Goal: Information Seeking & Learning: Learn about a topic

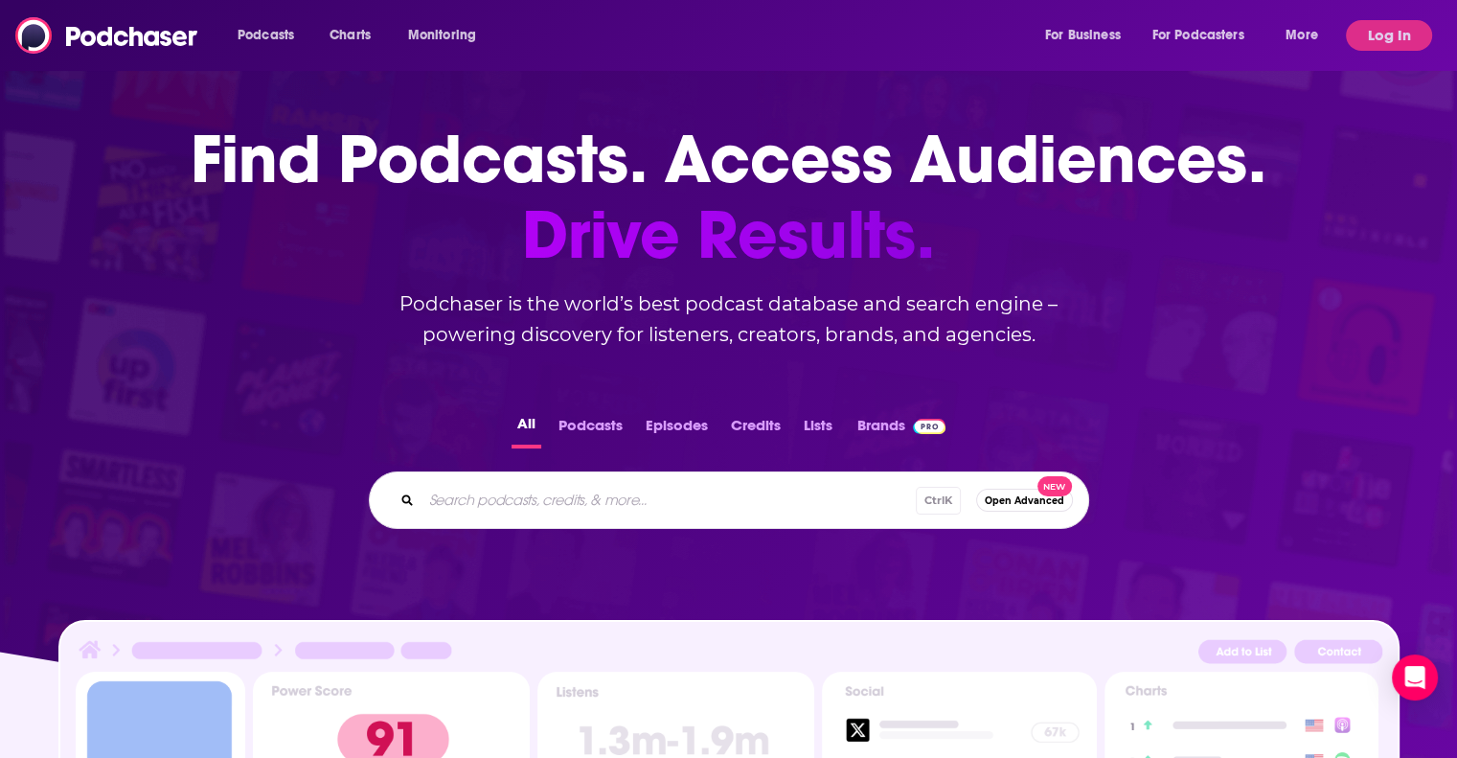
scroll to position [192, 0]
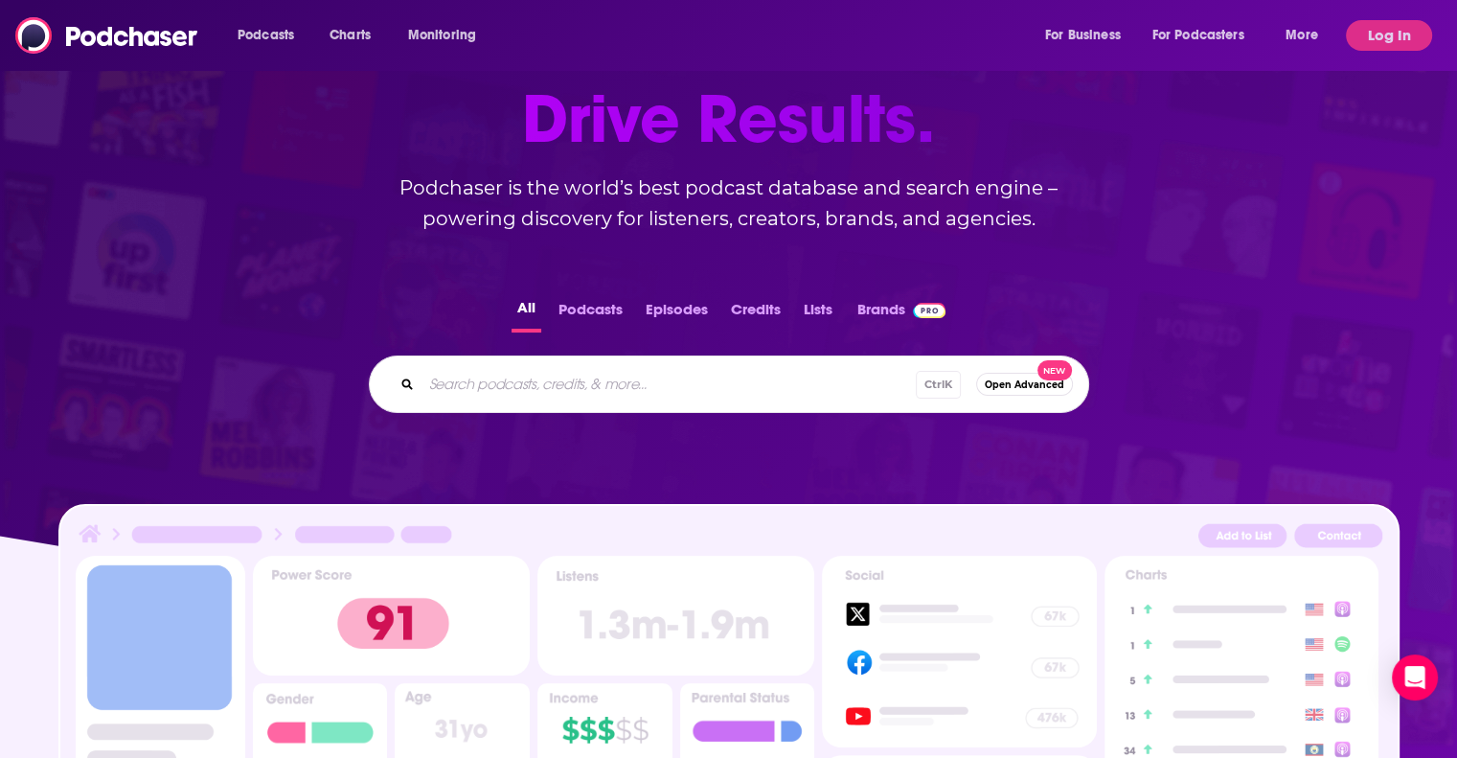
click at [522, 400] on div "Ctrl K Open Advanced New" at bounding box center [729, 383] width 721 height 57
click at [522, 386] on input "Search podcasts, credits, & more..." at bounding box center [699, 384] width 555 height 31
type input "supply chain"
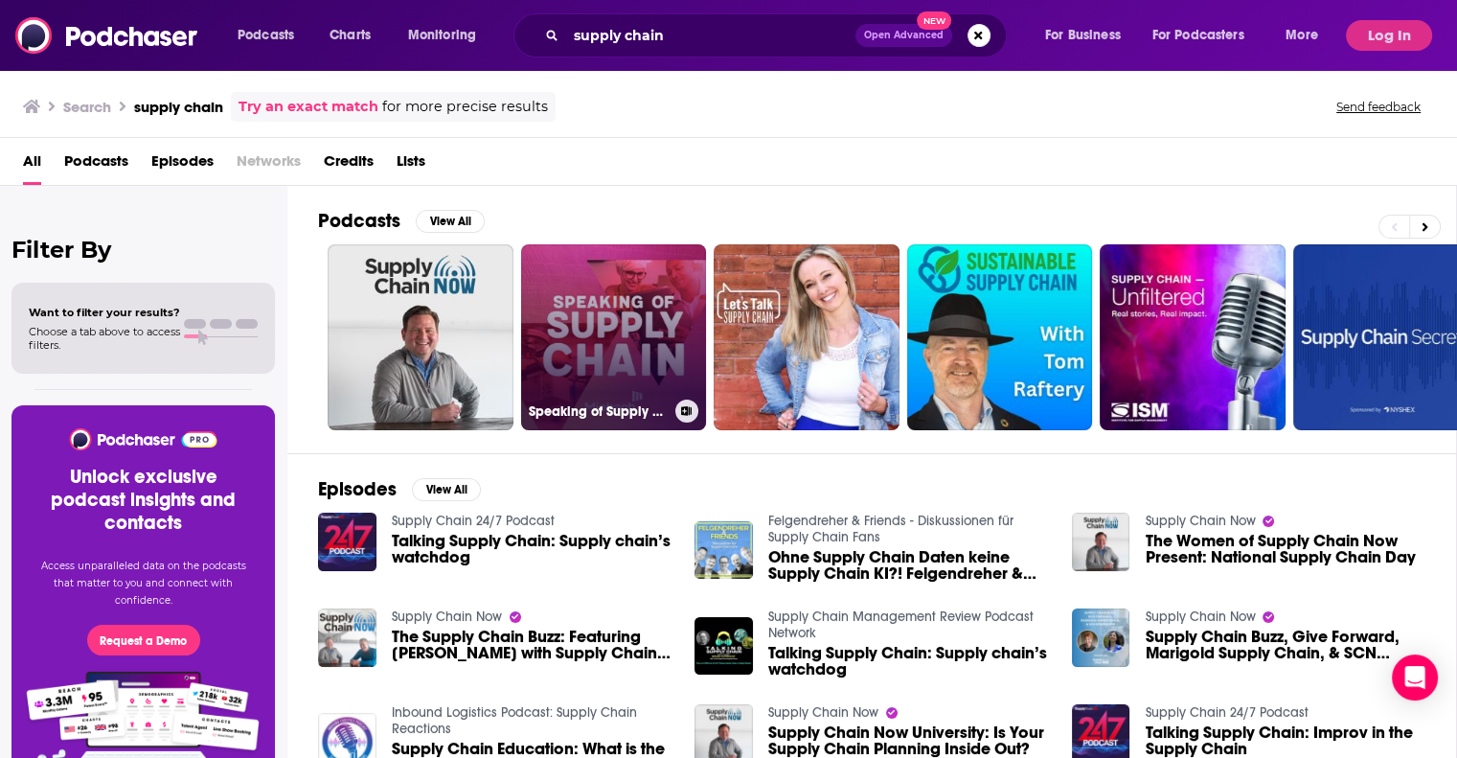
click at [607, 354] on link "Speaking of Supply Chain" at bounding box center [614, 337] width 186 height 186
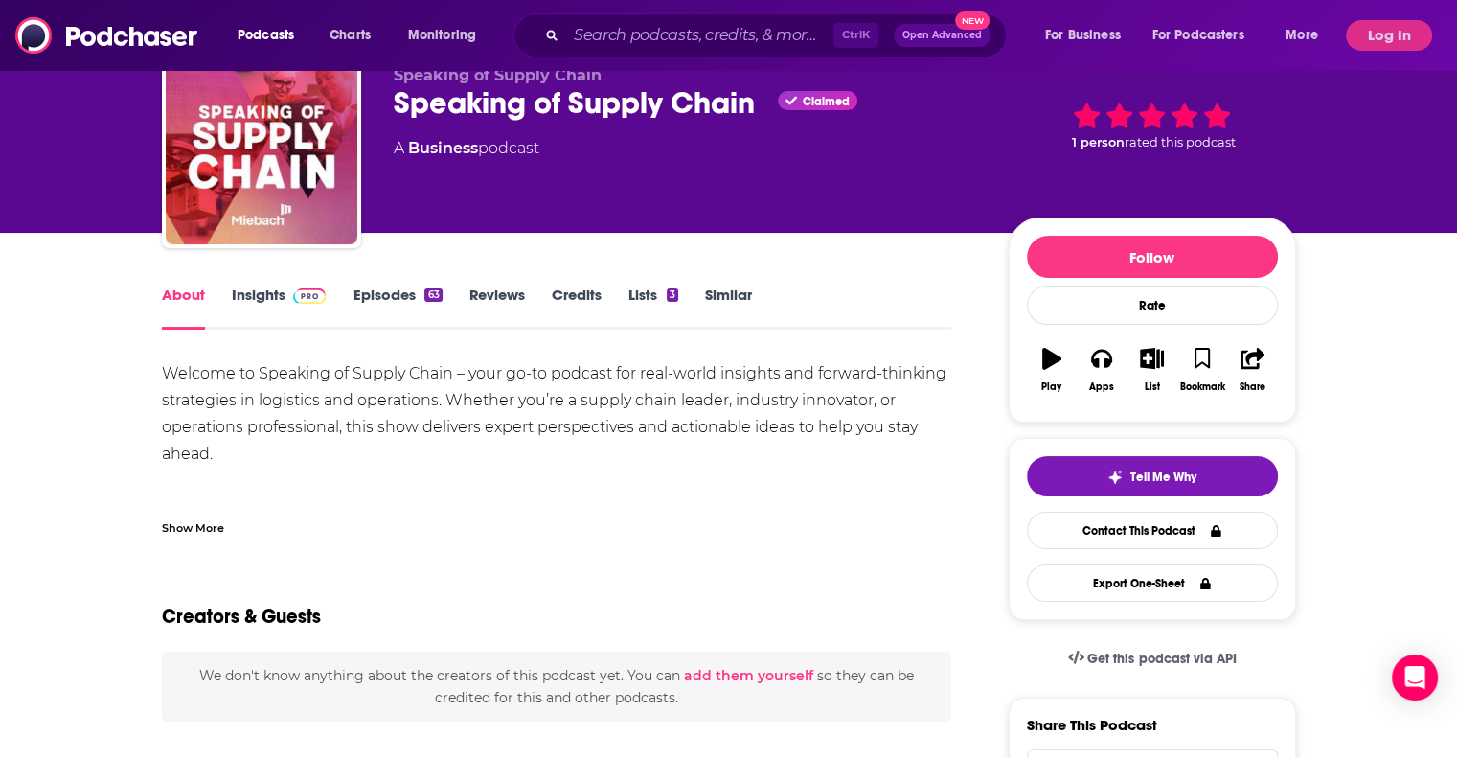
scroll to position [96, 0]
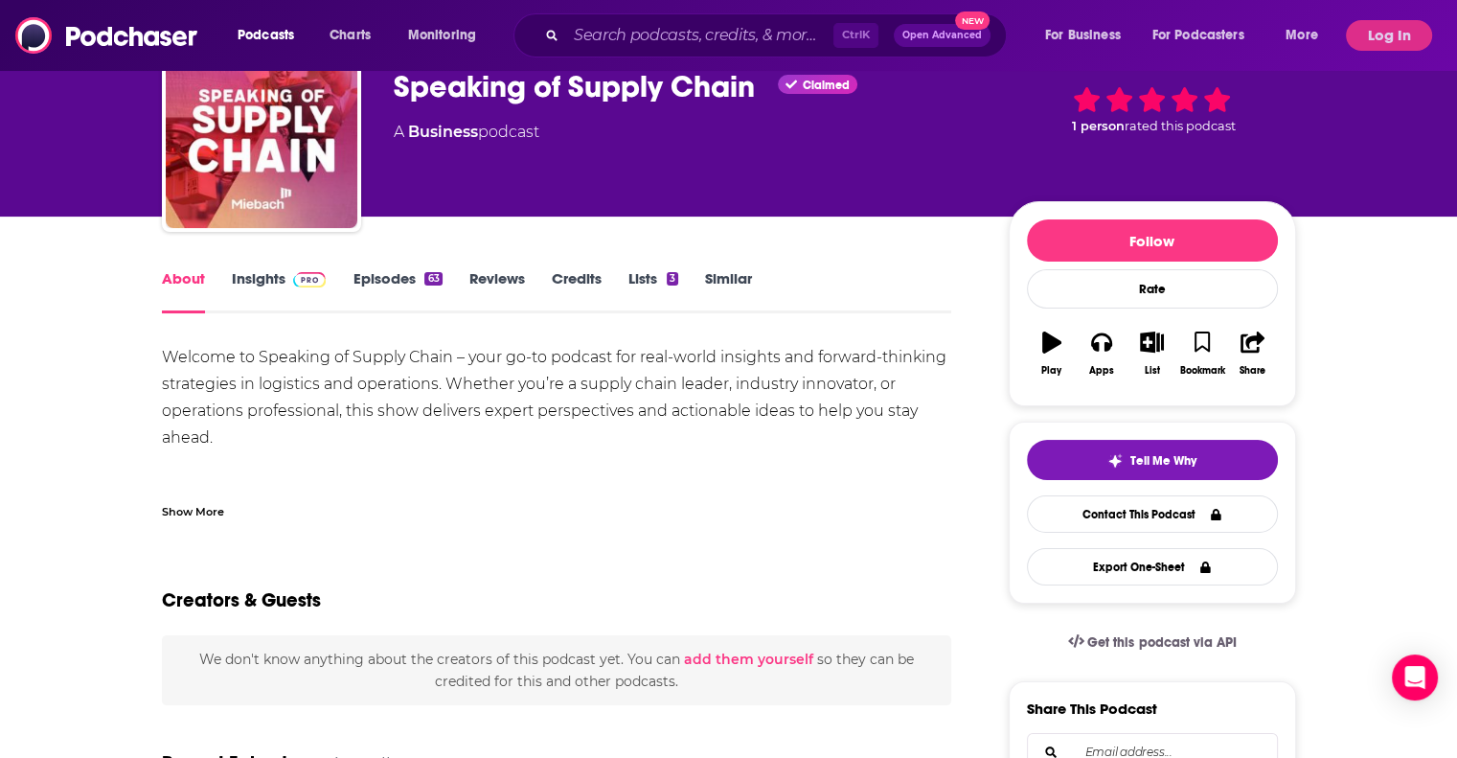
click at [172, 509] on div "Show More" at bounding box center [193, 510] width 62 height 18
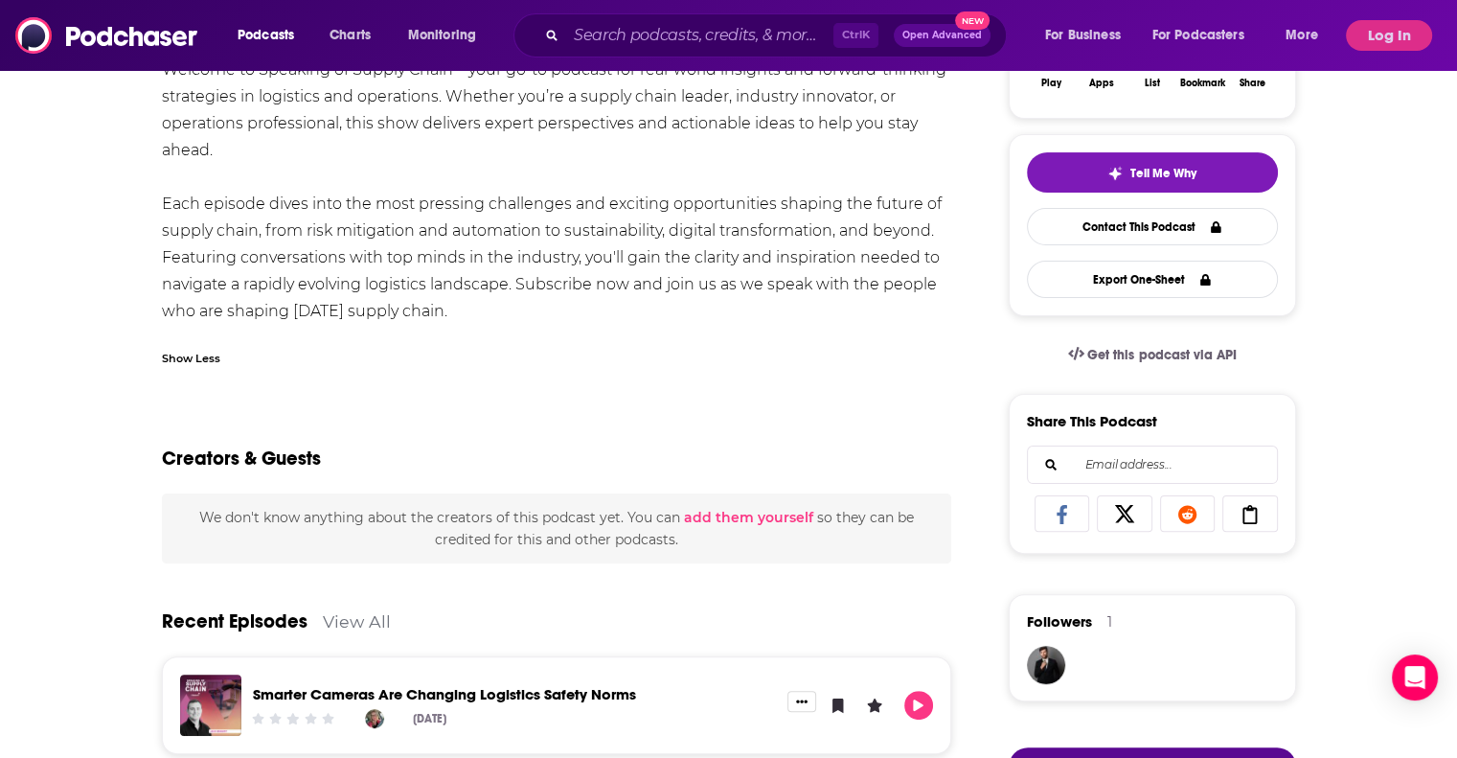
scroll to position [0, 0]
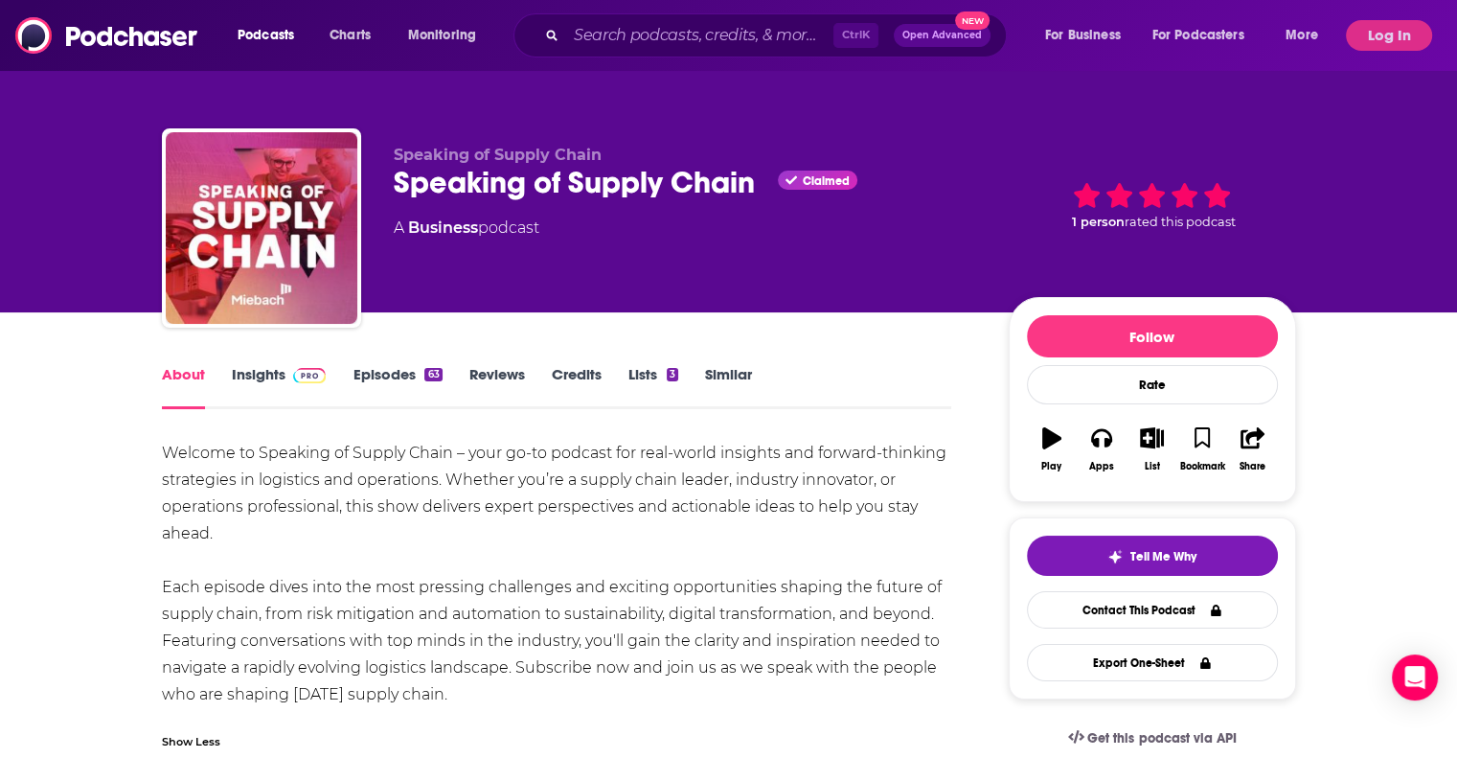
click at [260, 383] on link "Insights" at bounding box center [279, 387] width 95 height 44
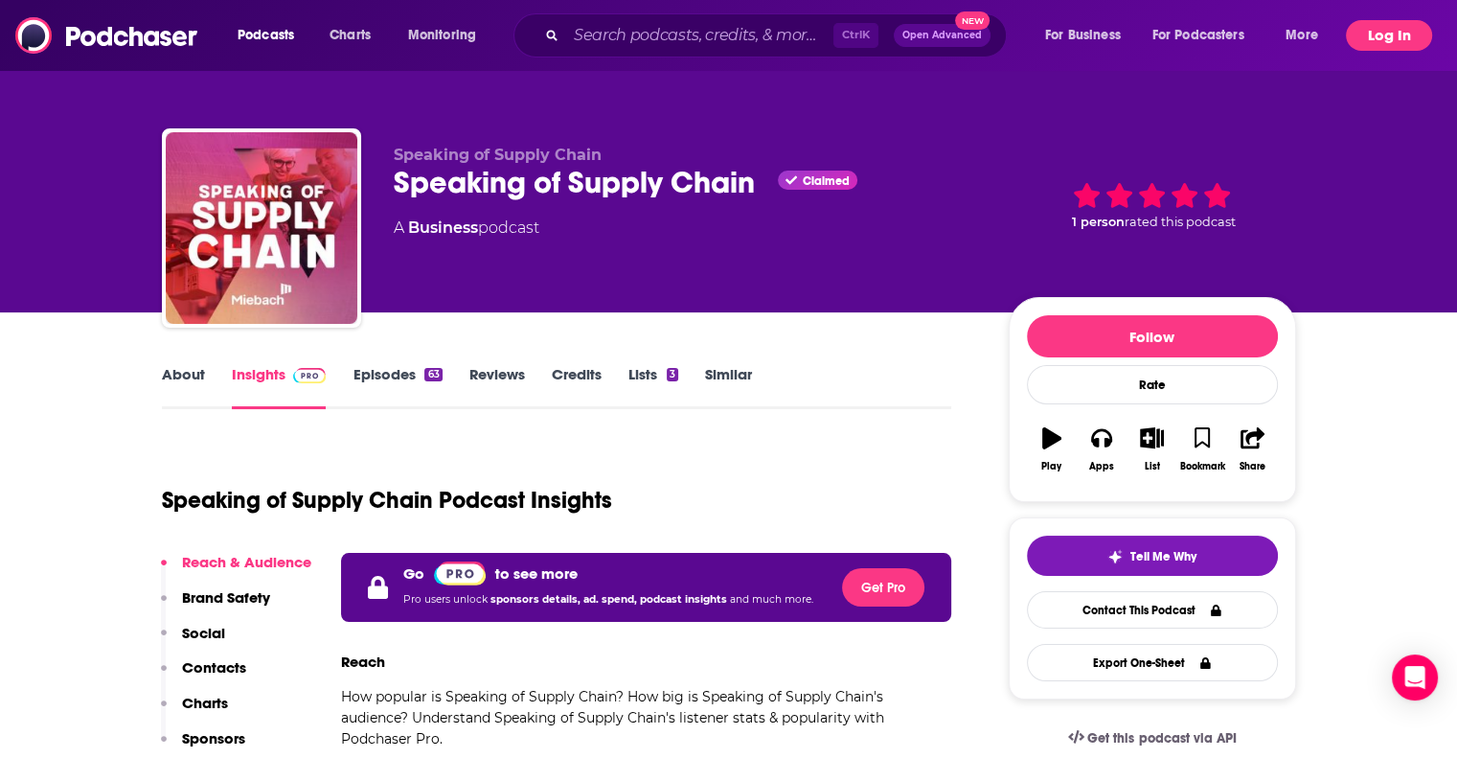
click at [1353, 43] on button "Log In" at bounding box center [1389, 35] width 86 height 31
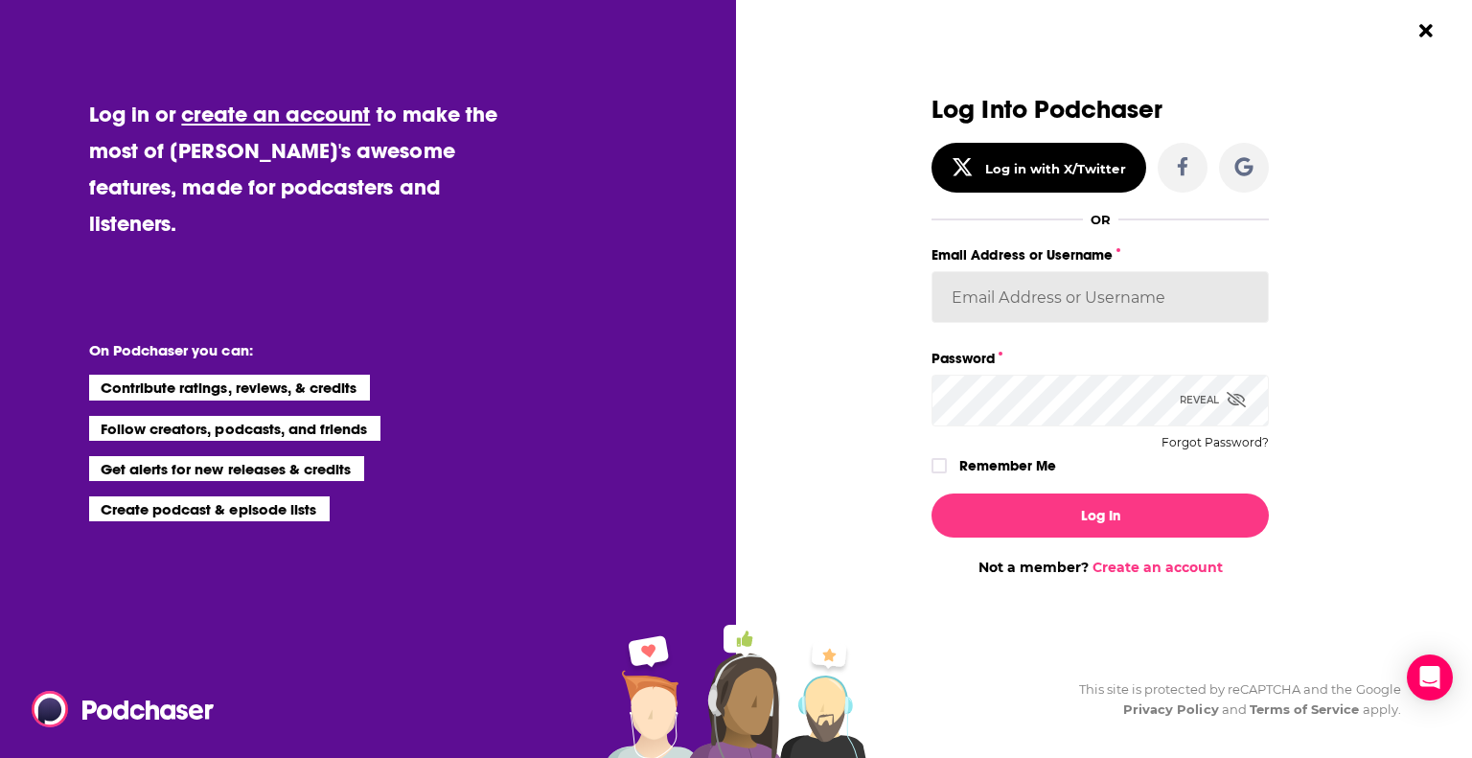
type input "patiencebaldacci"
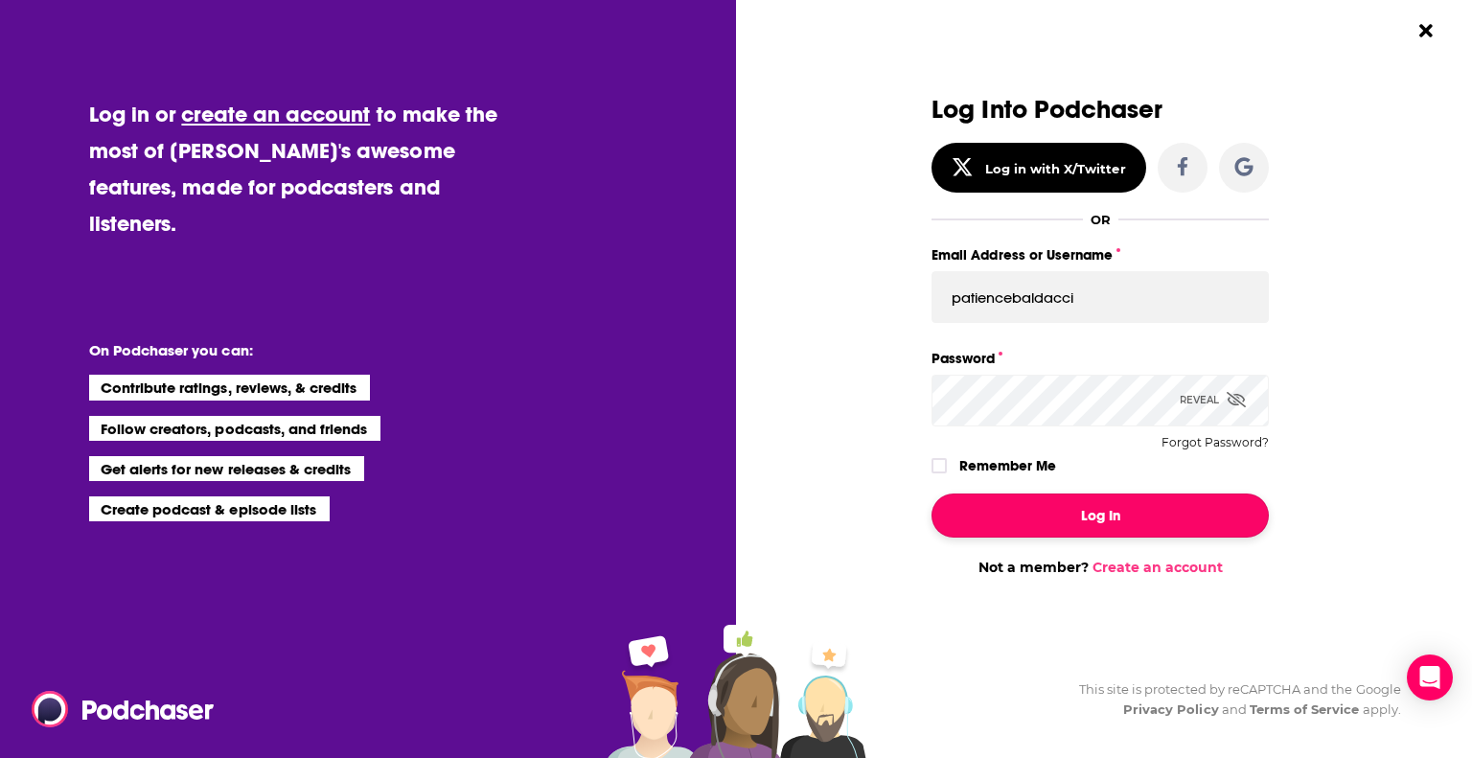
click at [1140, 519] on button "Log In" at bounding box center [1099, 515] width 337 height 44
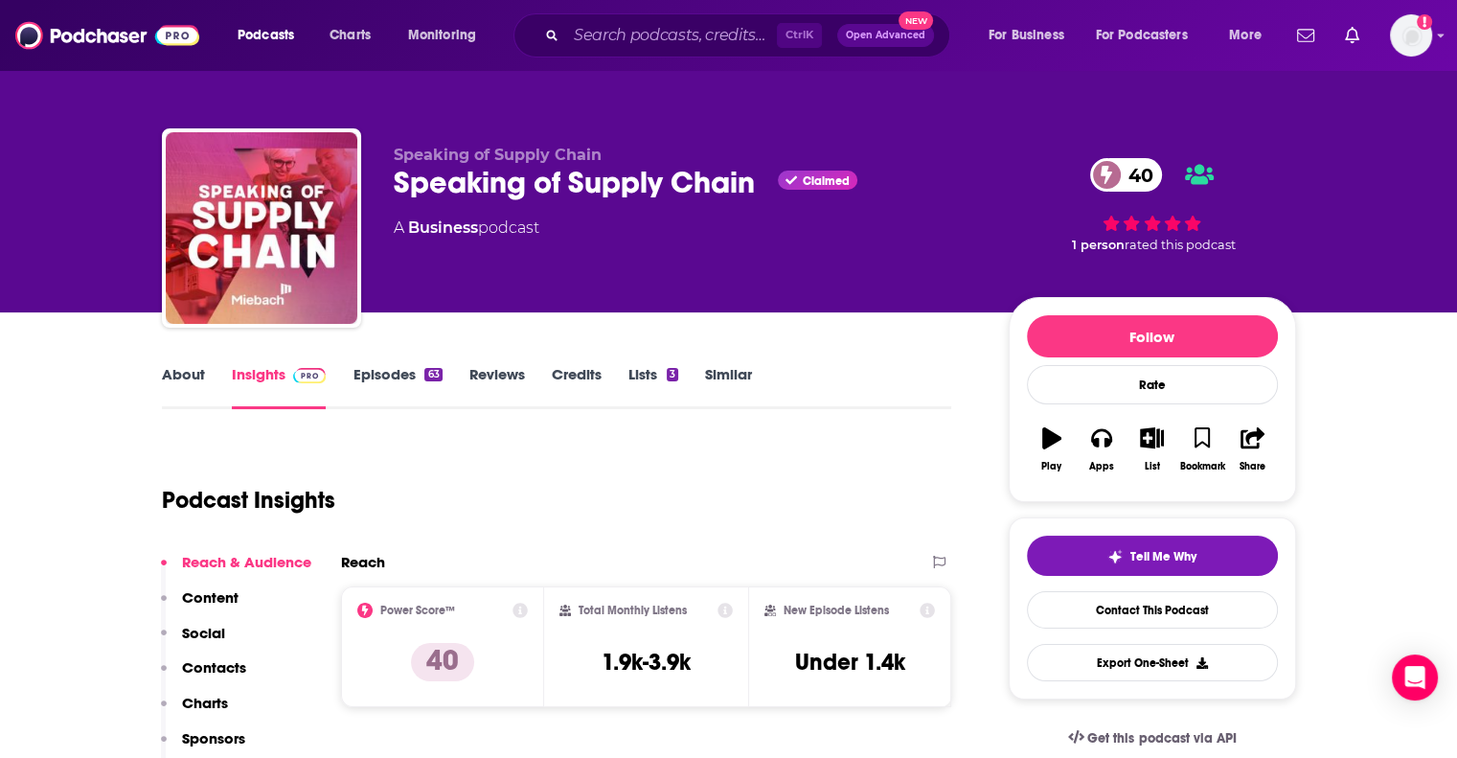
click at [182, 382] on link "About" at bounding box center [183, 387] width 43 height 44
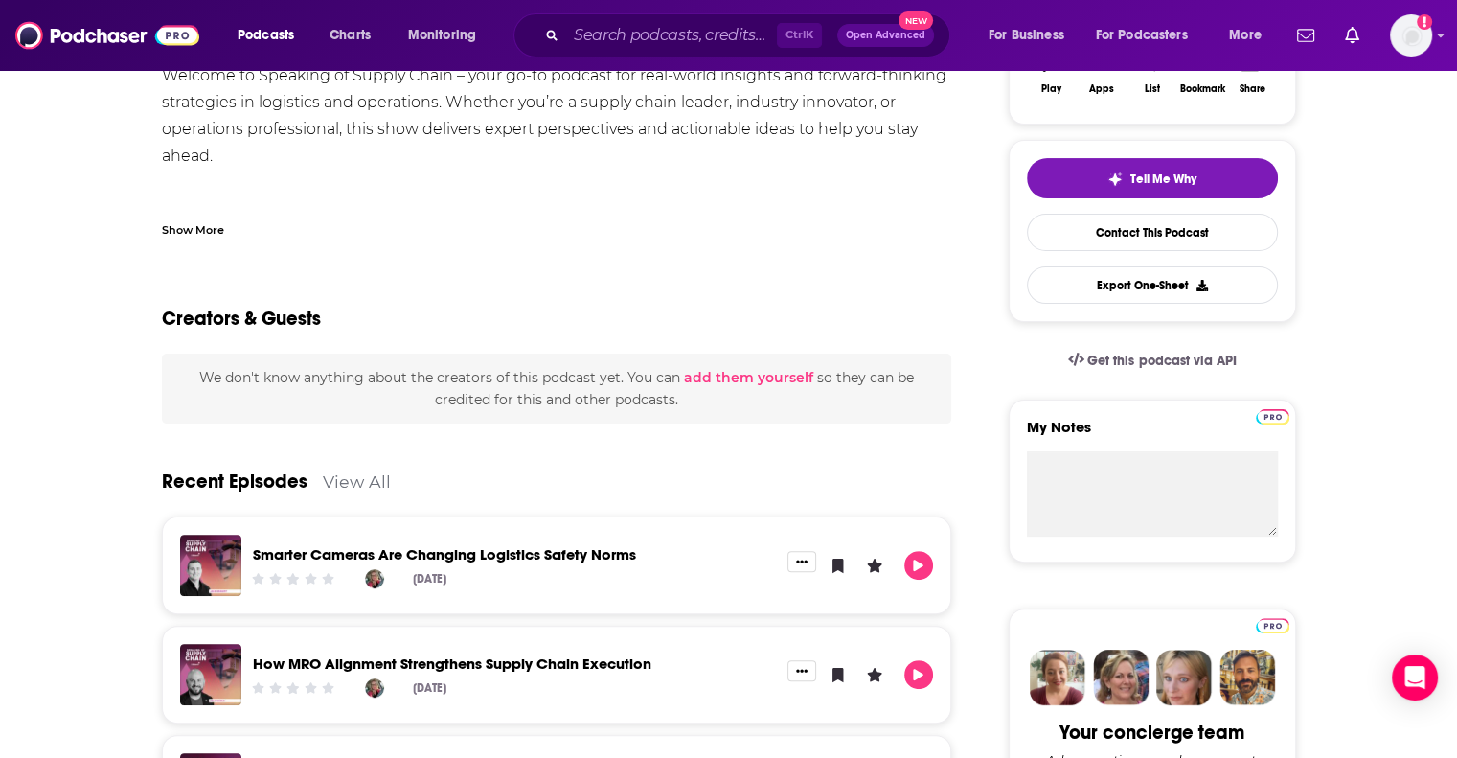
scroll to position [383, 0]
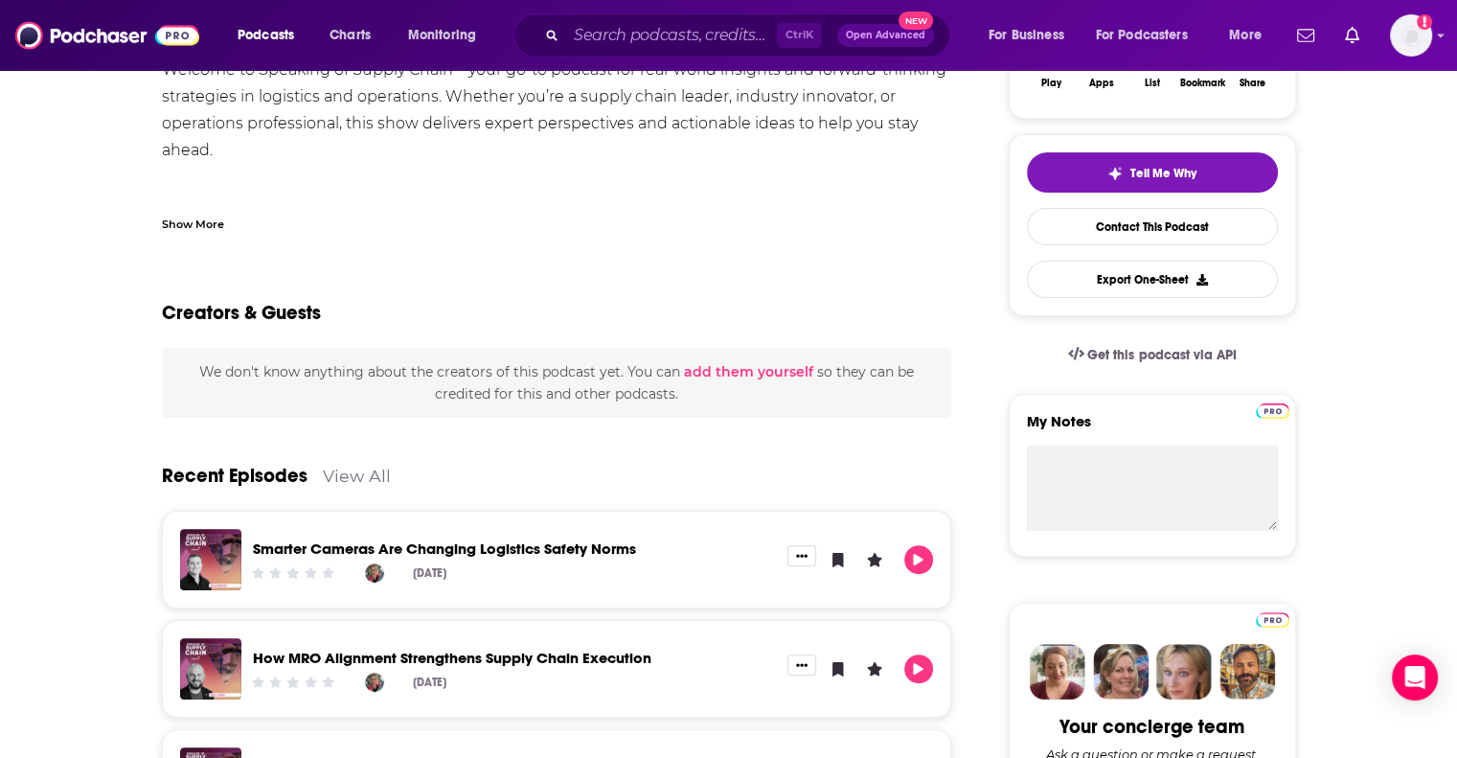
click at [183, 222] on div "Show More" at bounding box center [193, 223] width 62 height 18
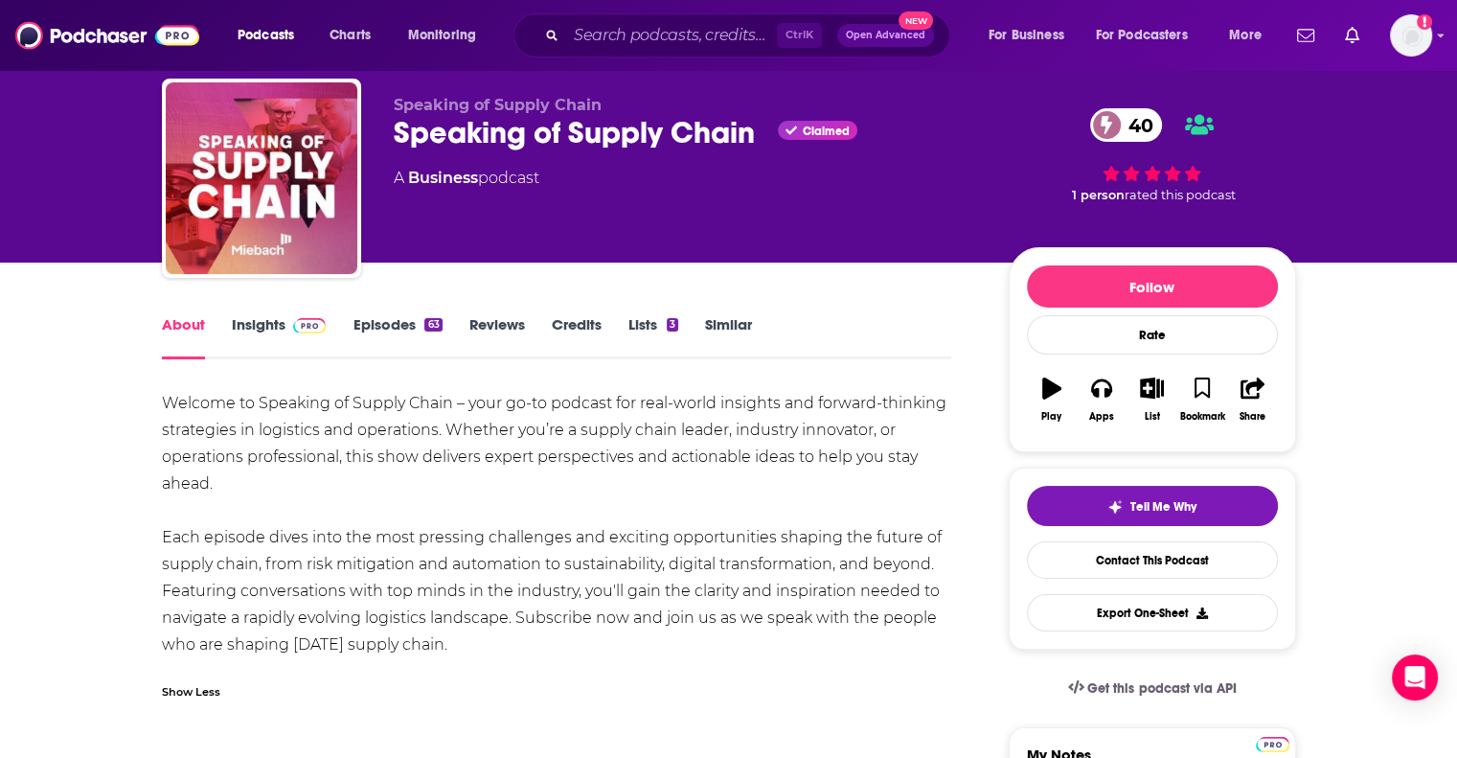
scroll to position [0, 0]
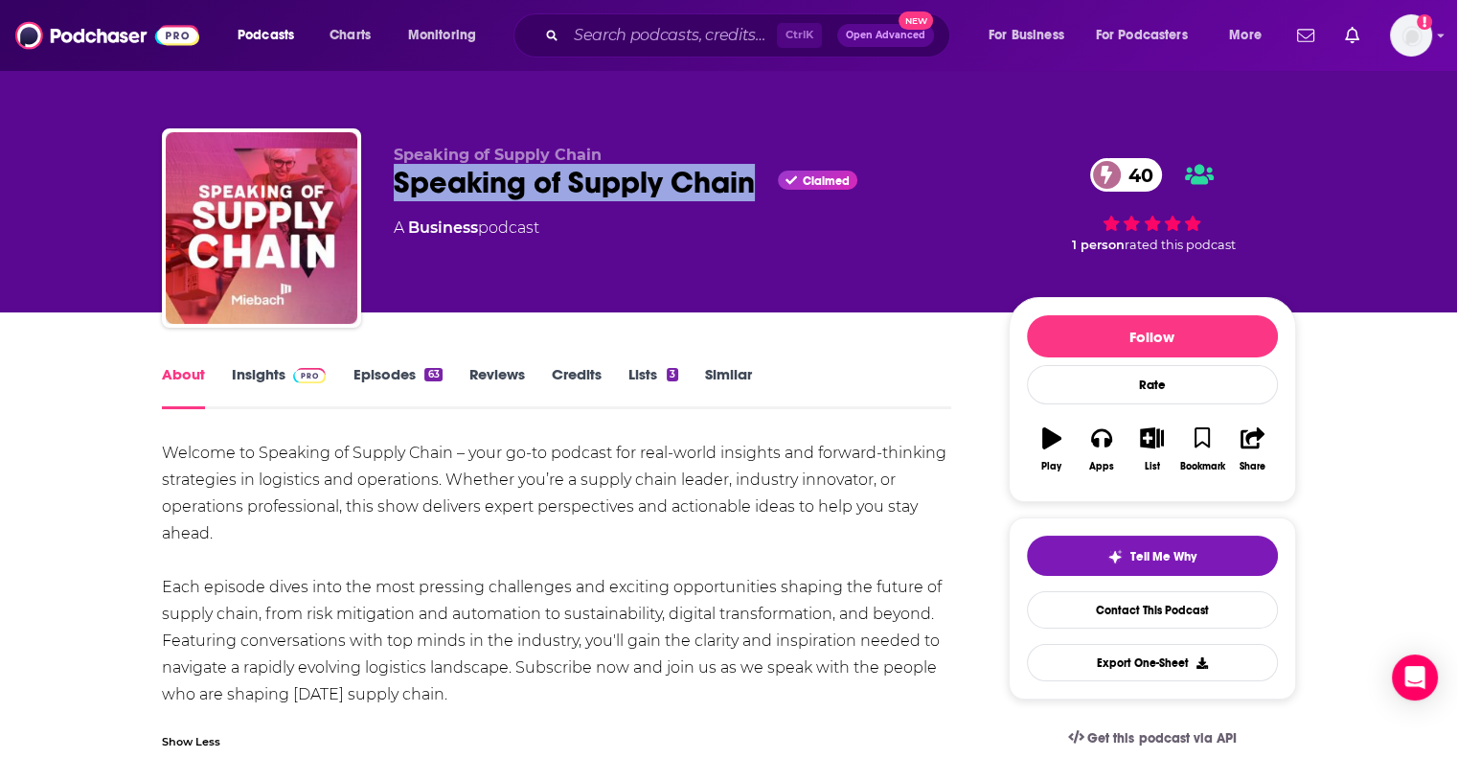
drag, startPoint x: 381, startPoint y: 173, endPoint x: 759, endPoint y: 186, distance: 377.7
click at [759, 186] on div "Speaking of Supply Chain Speaking of Supply Chain Claimed 40 A Business podcast…" at bounding box center [729, 231] width 1134 height 207
copy h1 "Speaking of Supply Chain"
click at [240, 376] on link "Insights" at bounding box center [279, 387] width 95 height 44
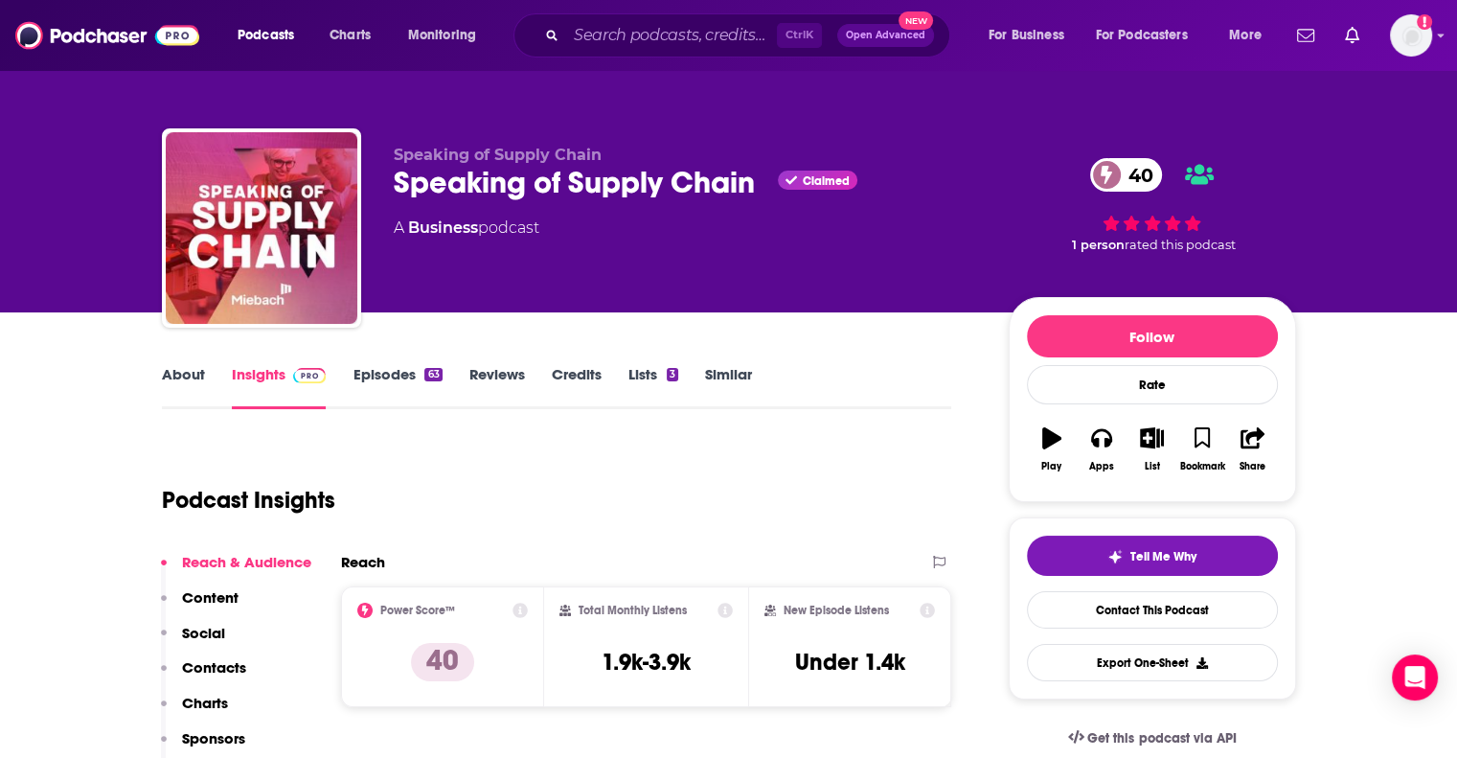
click at [185, 382] on link "About" at bounding box center [183, 387] width 43 height 44
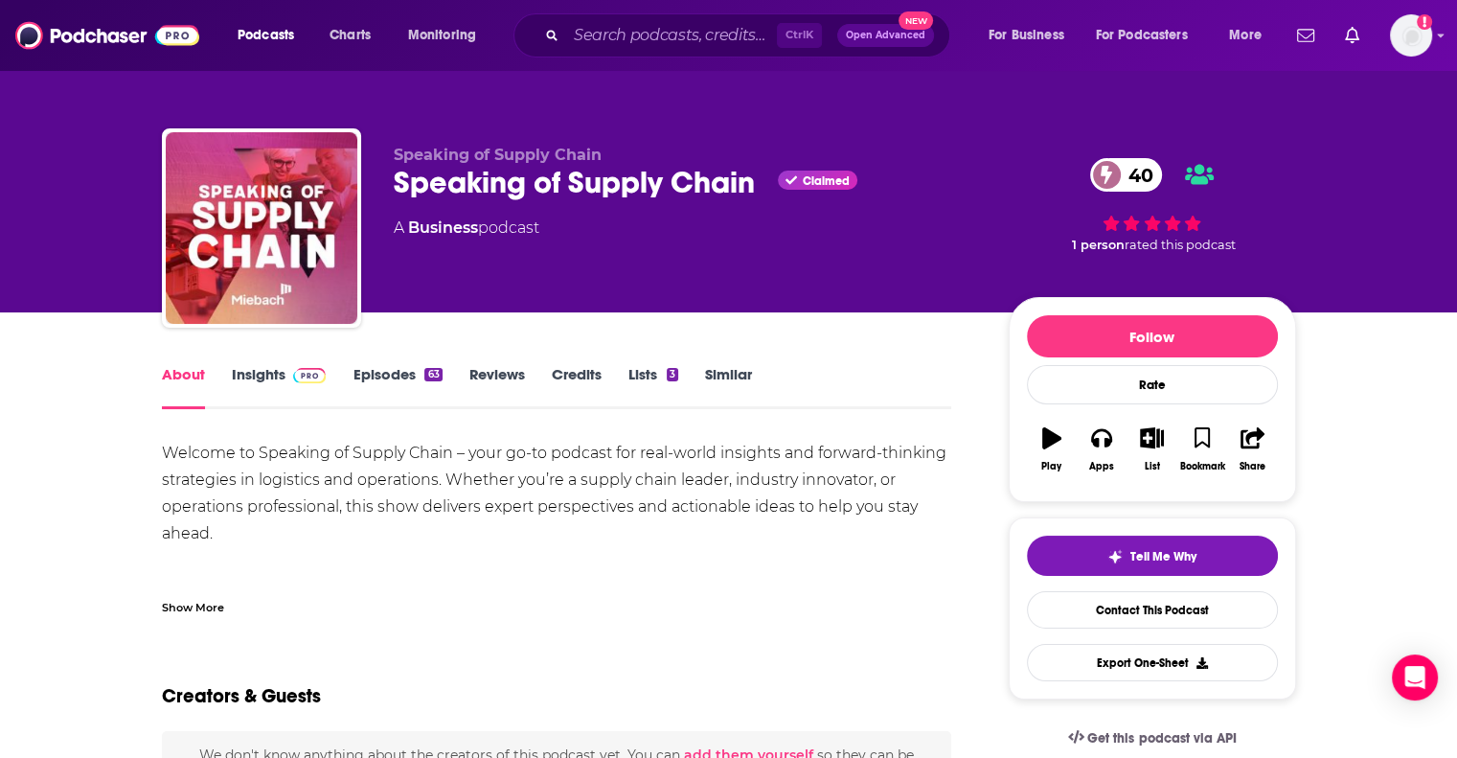
click at [190, 612] on div "Show More" at bounding box center [193, 606] width 62 height 18
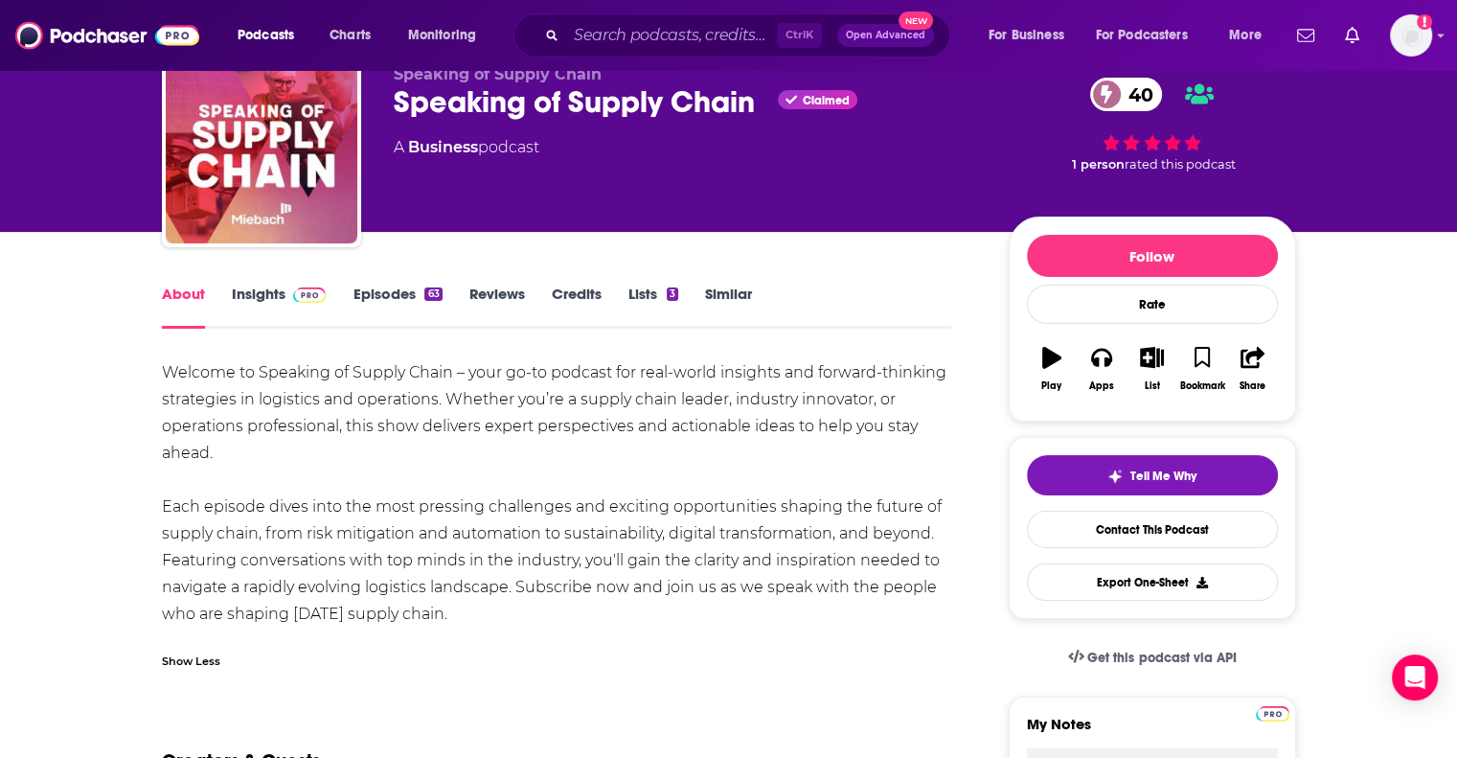
scroll to position [96, 0]
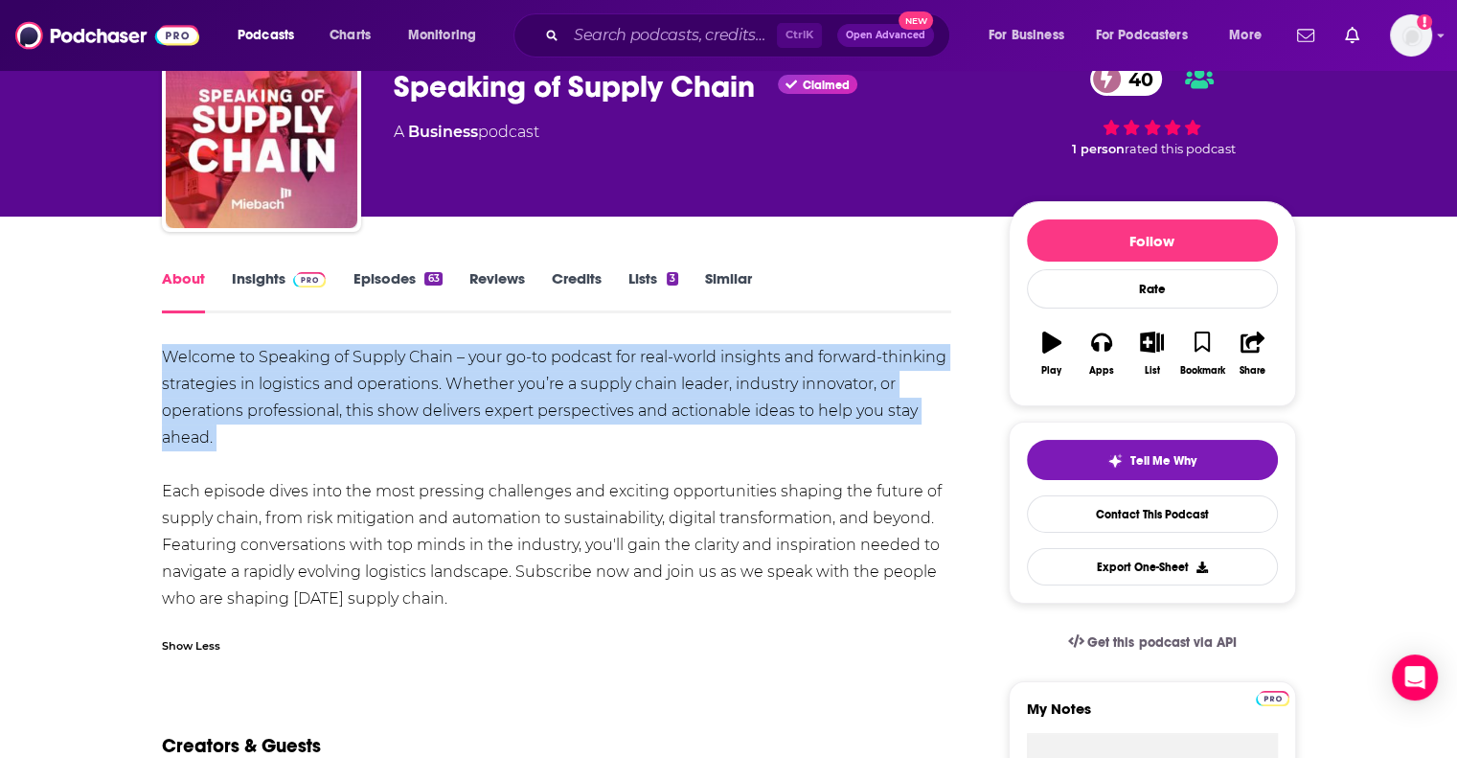
drag, startPoint x: 153, startPoint y: 350, endPoint x: 370, endPoint y: 454, distance: 240.4
copy div "Welcome to Speaking of Supply Chain – your go-to podcast for real-world insight…"
click at [249, 279] on link "Insights" at bounding box center [279, 291] width 95 height 44
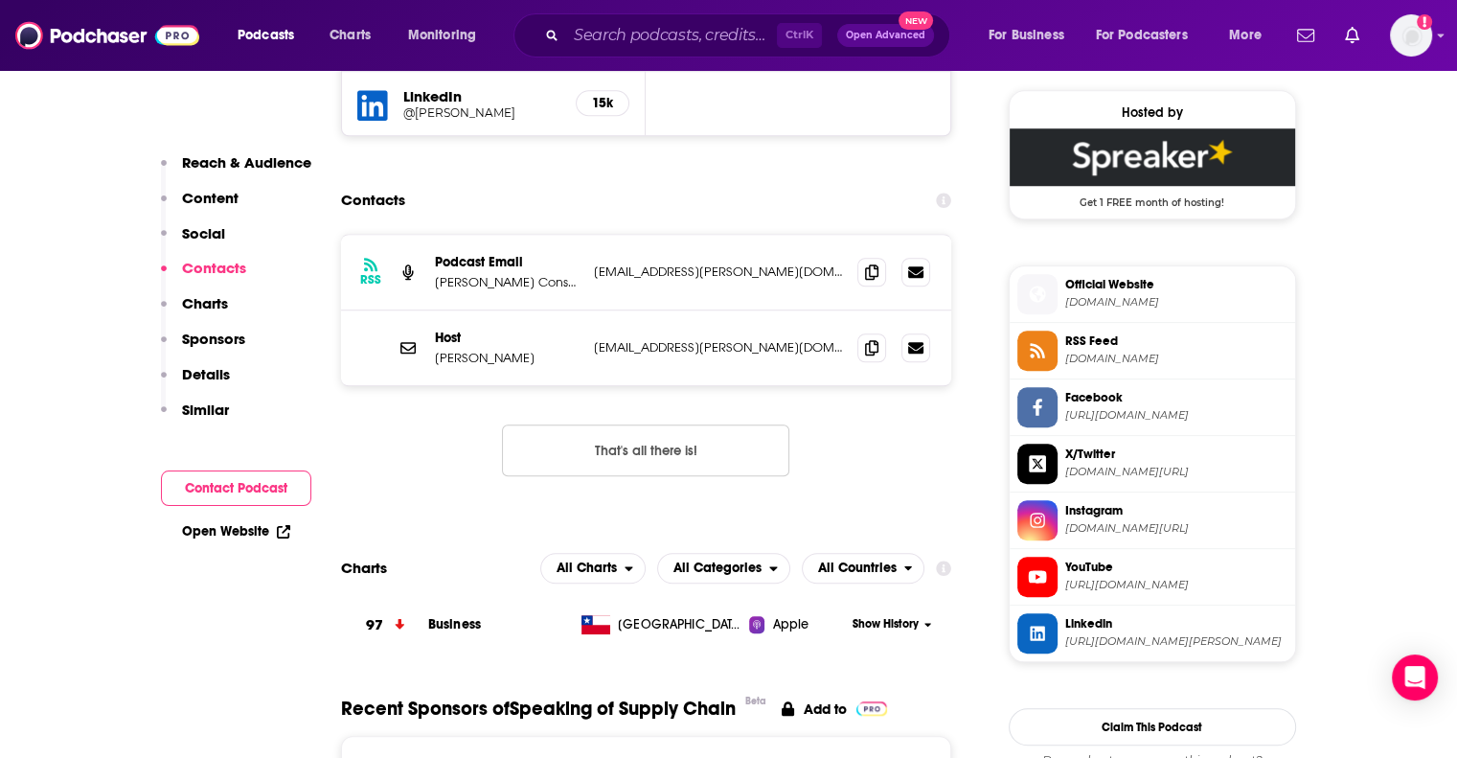
scroll to position [1629, 0]
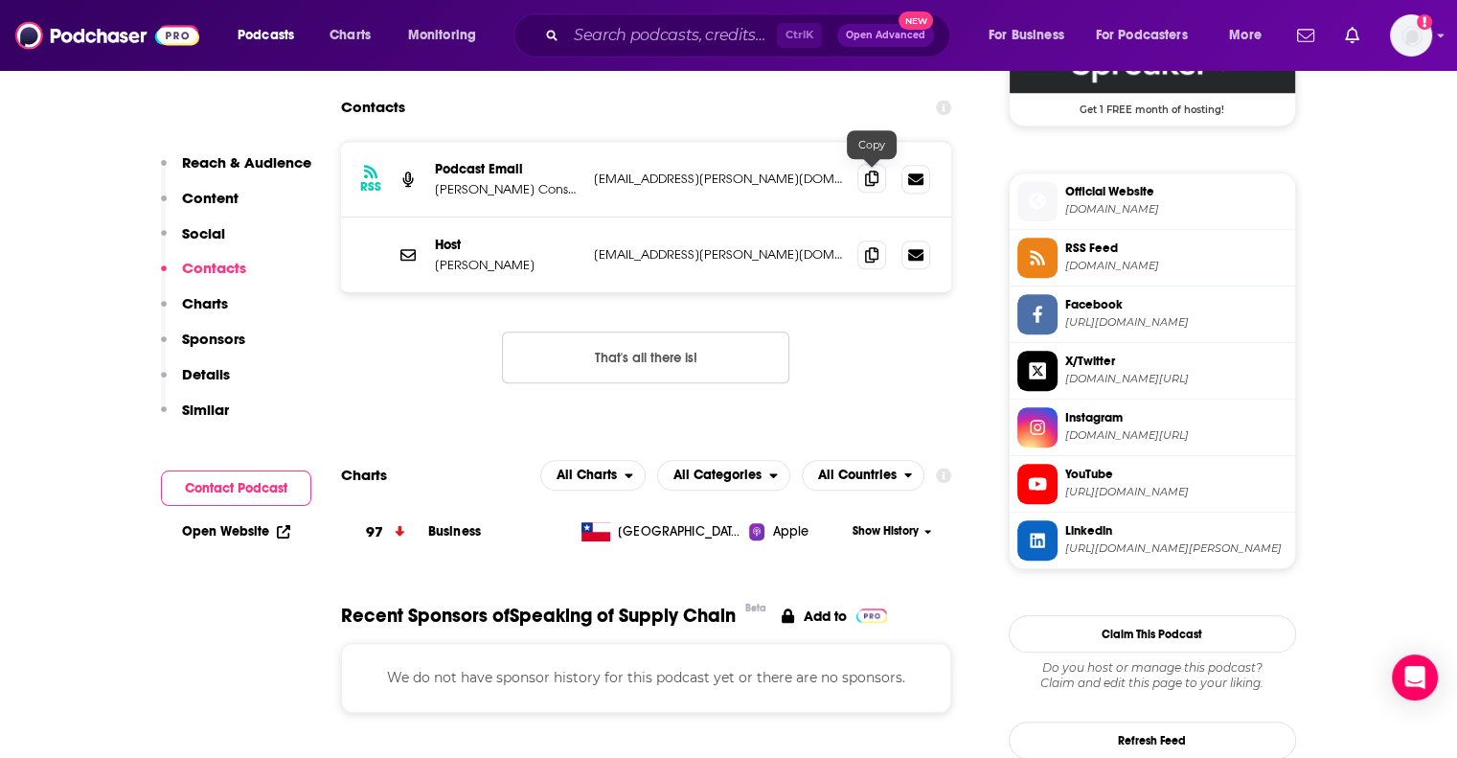
click at [879, 182] on span at bounding box center [872, 178] width 29 height 29
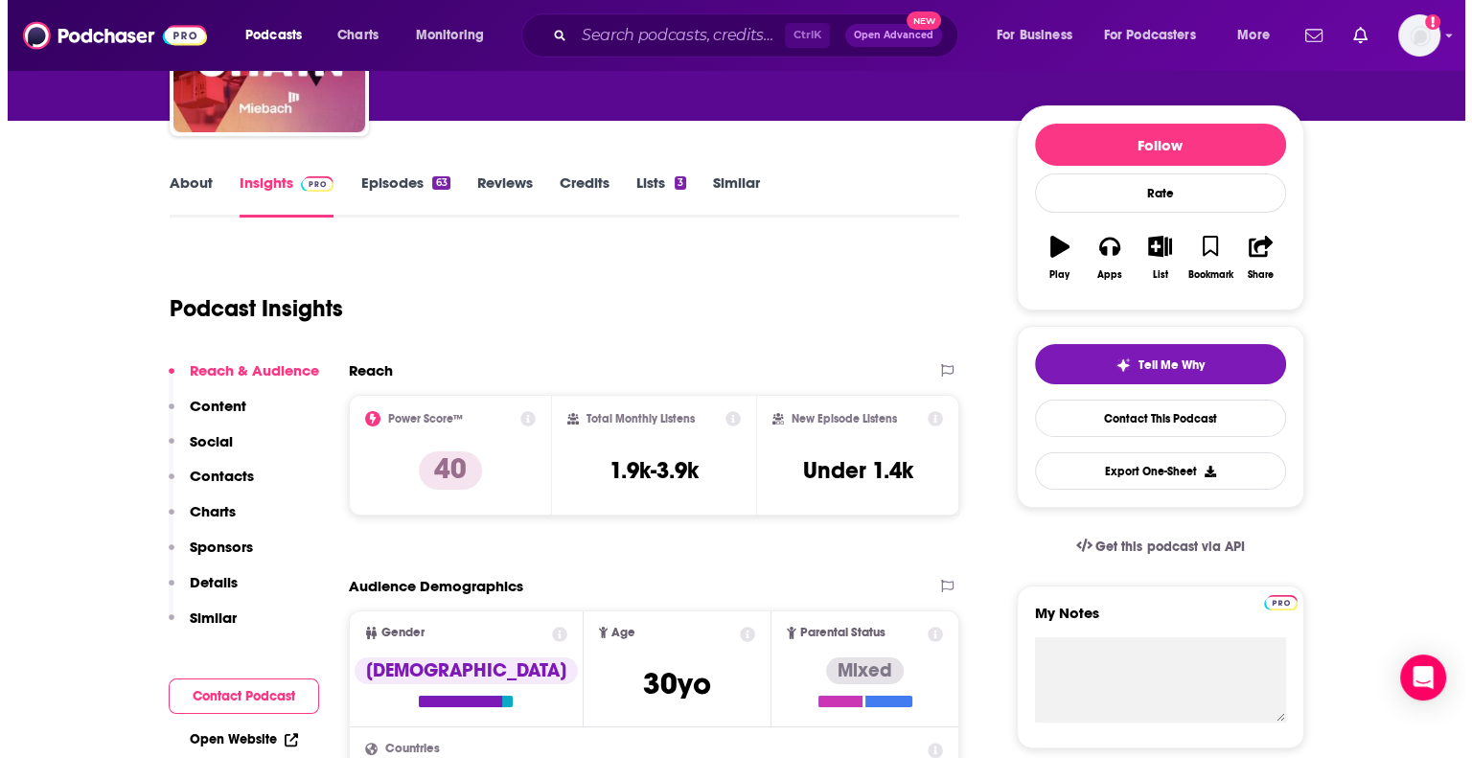
scroll to position [0, 0]
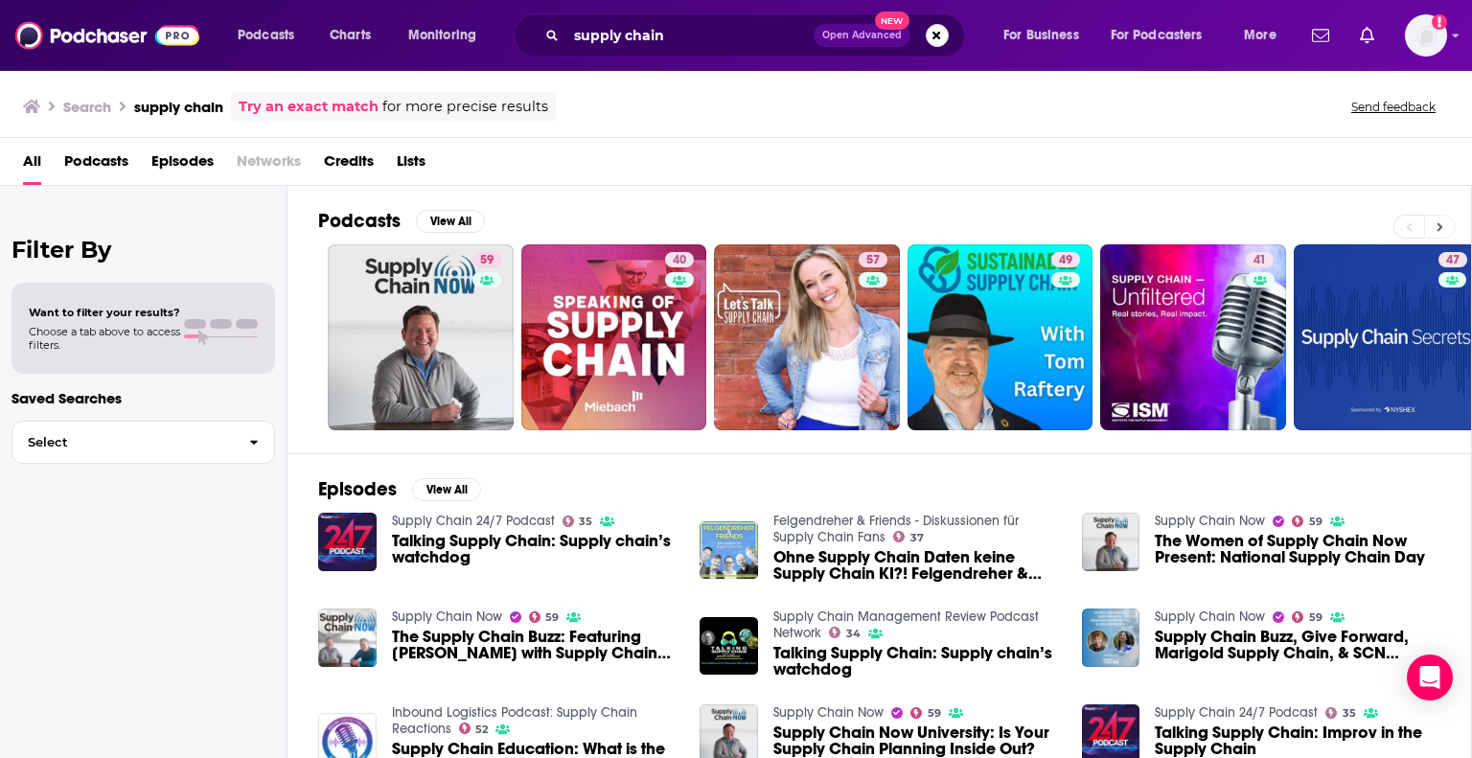
click at [1432, 223] on button at bounding box center [1440, 227] width 32 height 24
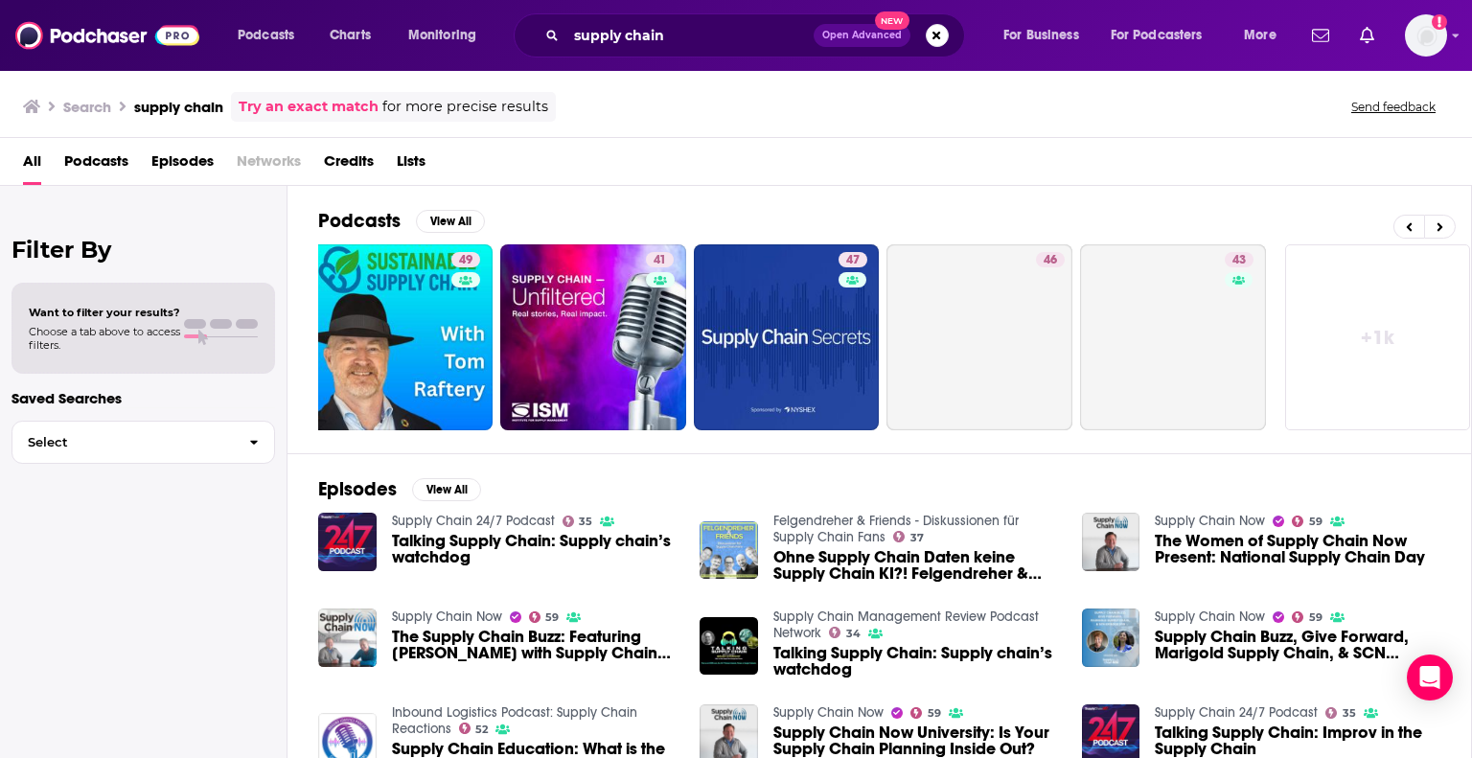
scroll to position [0, 606]
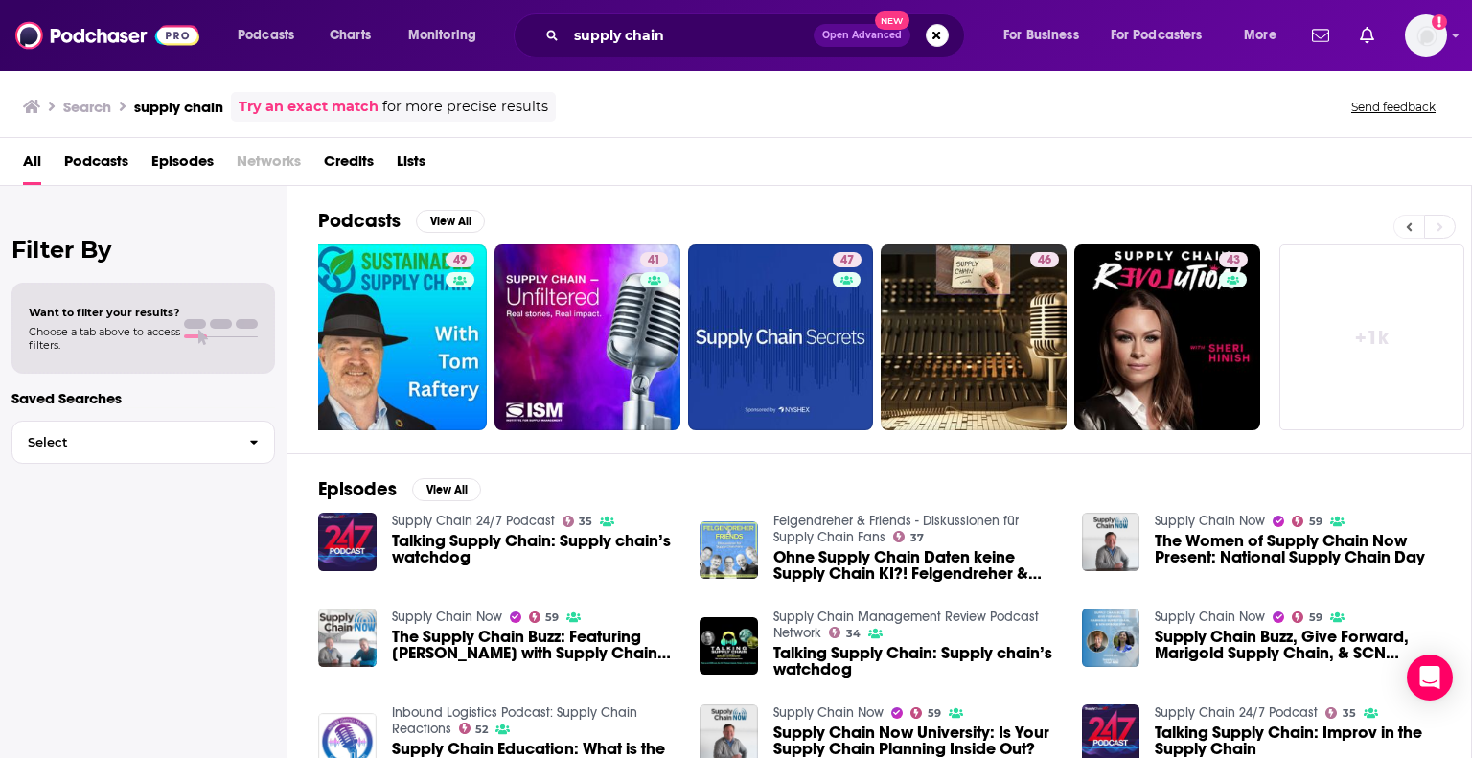
click at [1412, 216] on button at bounding box center [1408, 227] width 31 height 24
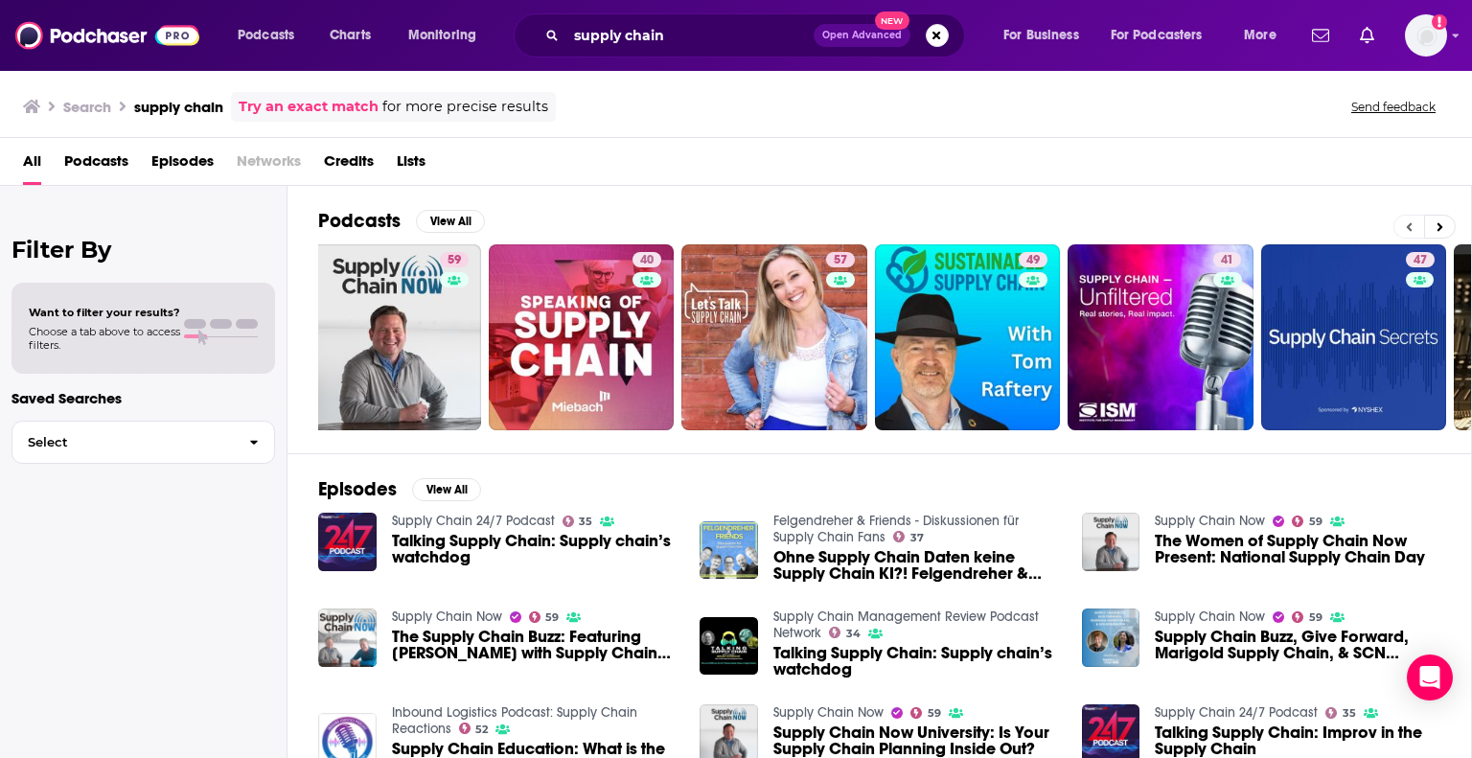
scroll to position [0, 0]
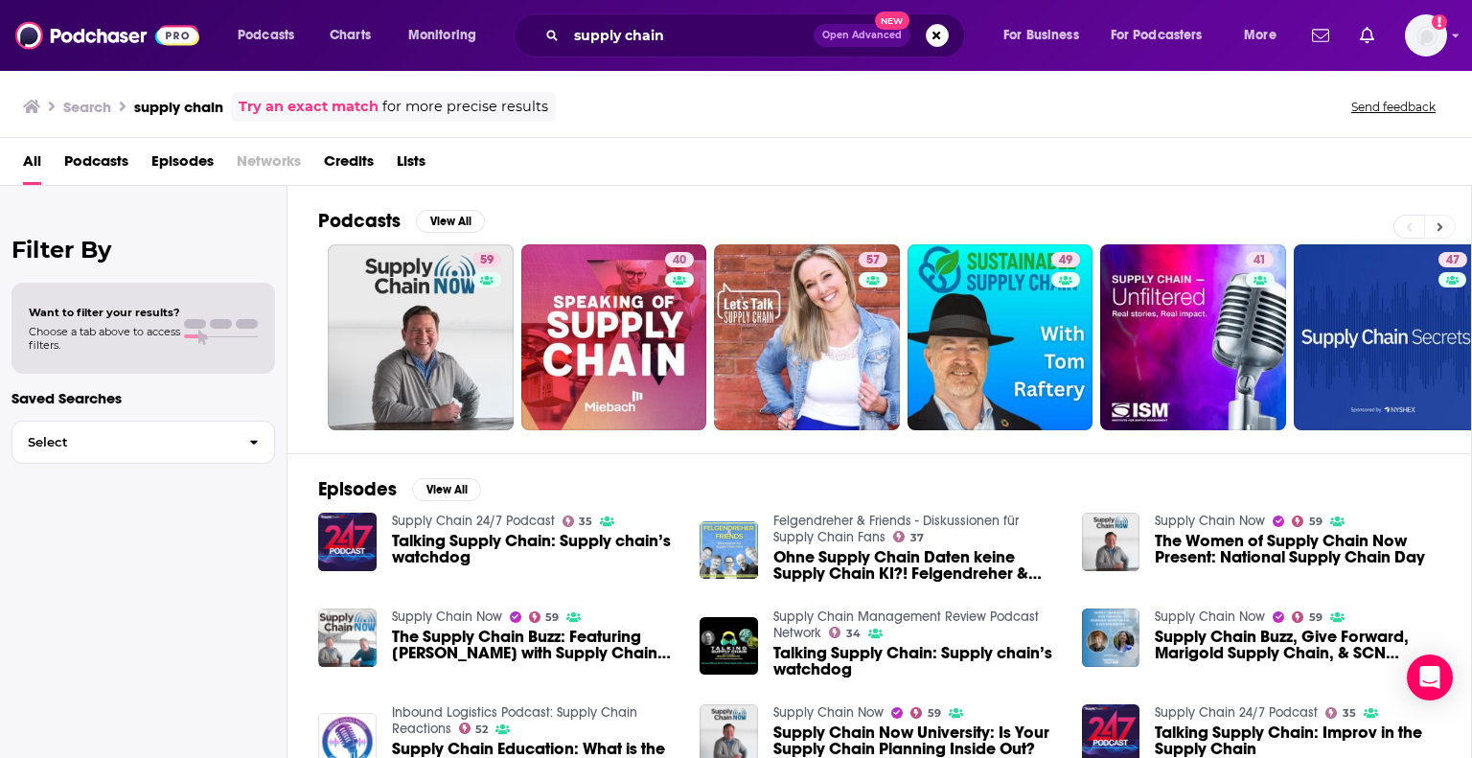
click at [1442, 223] on icon at bounding box center [1439, 226] width 7 height 13
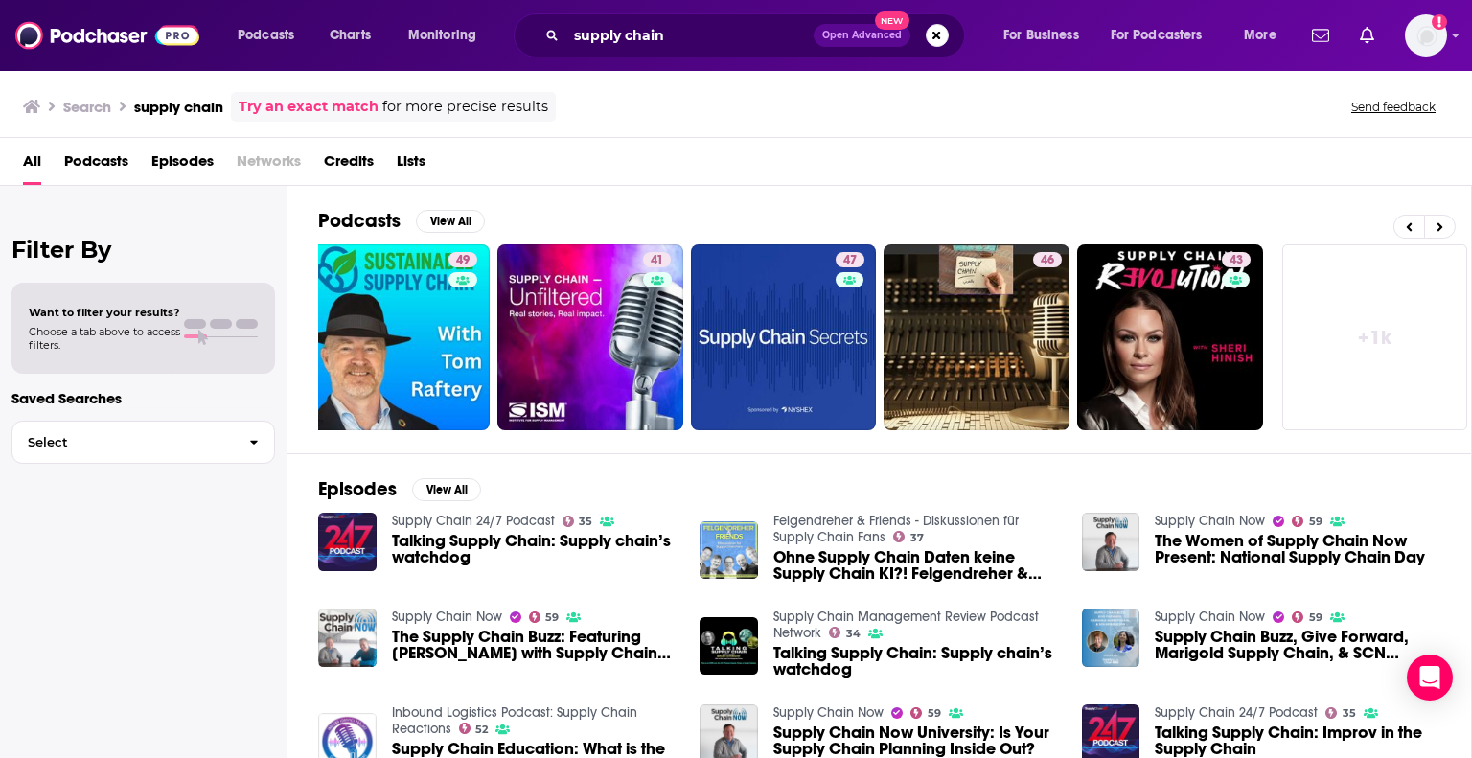
scroll to position [0, 606]
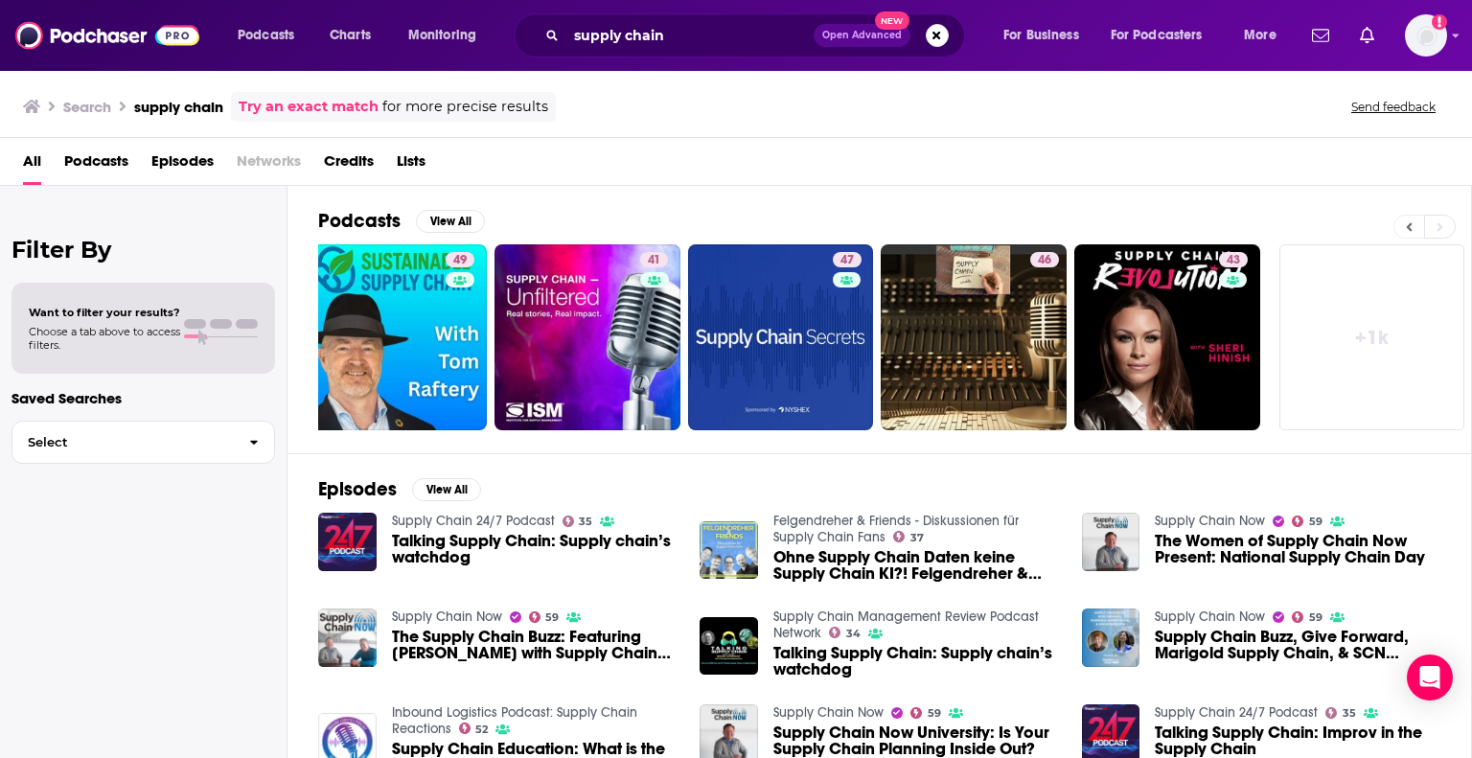
click at [1415, 226] on button at bounding box center [1408, 227] width 31 height 24
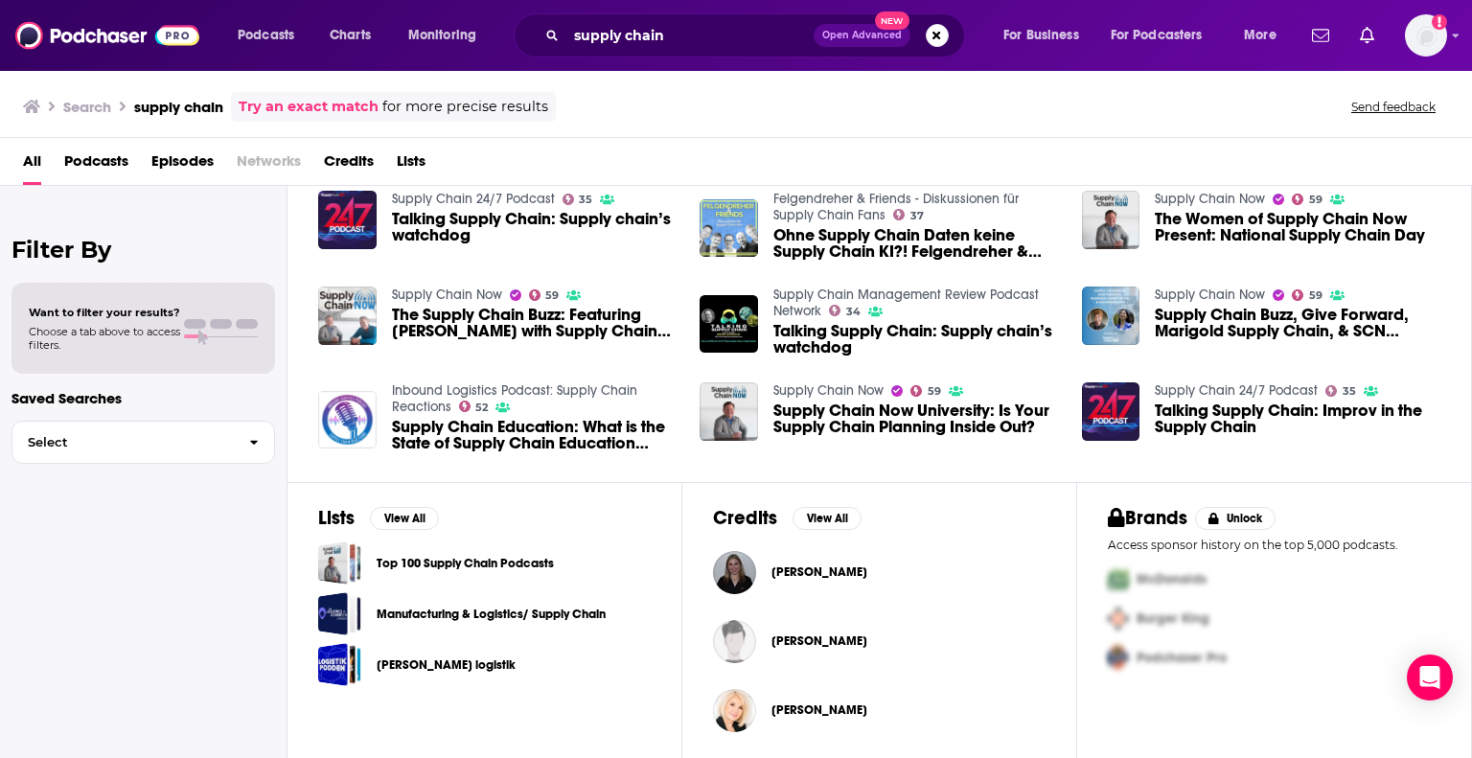
scroll to position [0, 0]
